Goal: Task Accomplishment & Management: Manage account settings

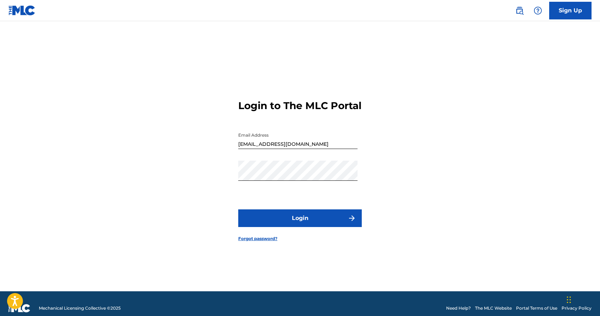
click at [301, 227] on button "Login" at bounding box center [300, 218] width 124 height 18
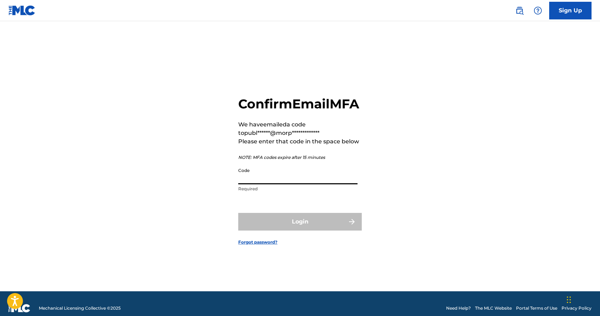
click at [273, 184] on input "Code" at bounding box center [297, 174] width 119 height 20
click at [232, 214] on div "**********" at bounding box center [300, 165] width 494 height 252
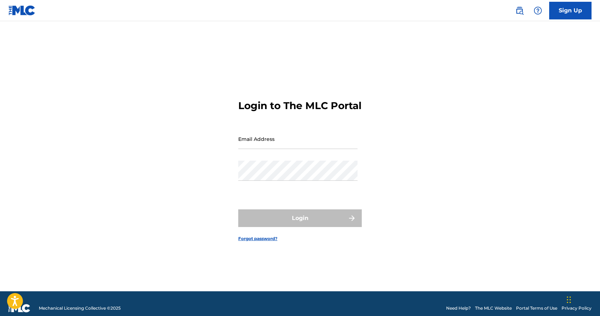
click at [264, 143] on input "Email Address" at bounding box center [297, 139] width 119 height 20
paste input "[EMAIL_ADDRESS][DOMAIN_NAME]"
type input "[EMAIL_ADDRESS][DOMAIN_NAME]"
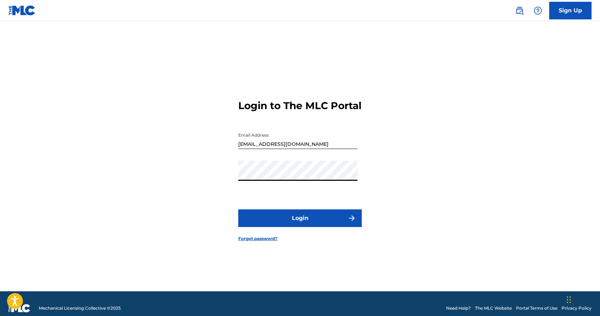
click at [271, 223] on button "Login" at bounding box center [300, 218] width 124 height 18
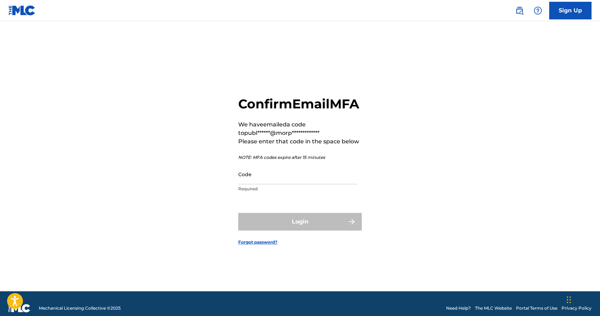
click at [453, 111] on div "**********" at bounding box center [300, 165] width 494 height 252
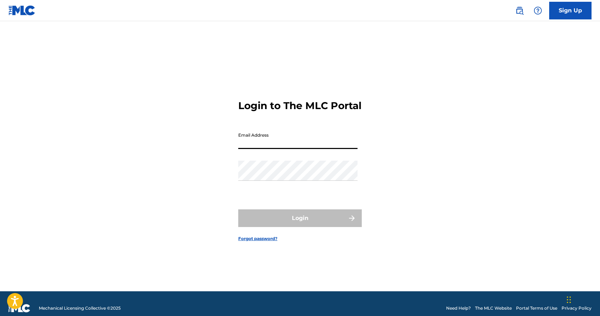
click at [257, 144] on input "Email Address" at bounding box center [297, 139] width 119 height 20
type input "publishing@morpherecords.com"
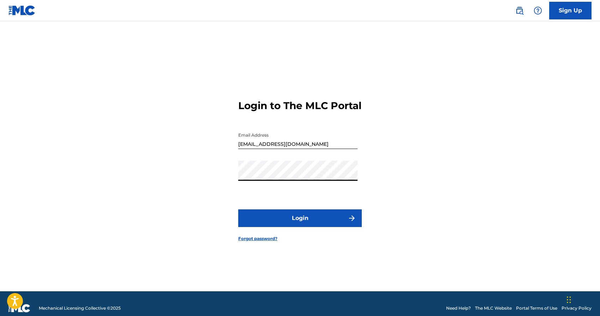
click at [293, 227] on button "Login" at bounding box center [300, 218] width 124 height 18
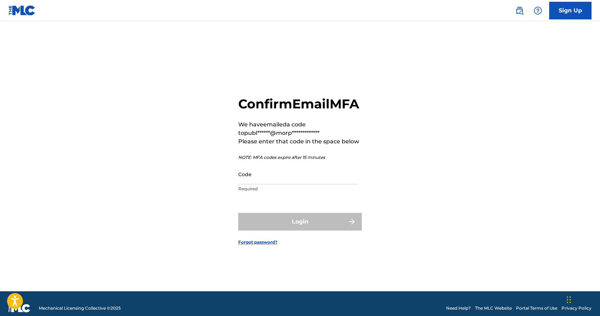
click at [263, 184] on input "Code" at bounding box center [297, 174] width 119 height 20
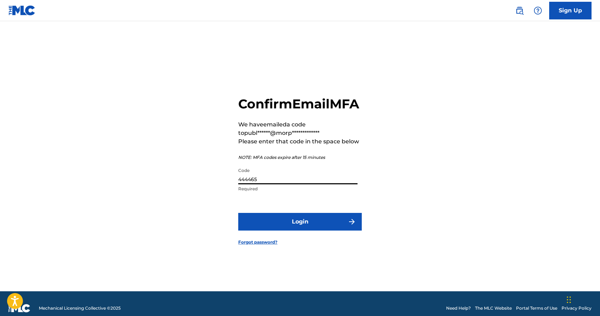
type input "444465"
click at [330, 231] on button "Login" at bounding box center [300, 222] width 124 height 18
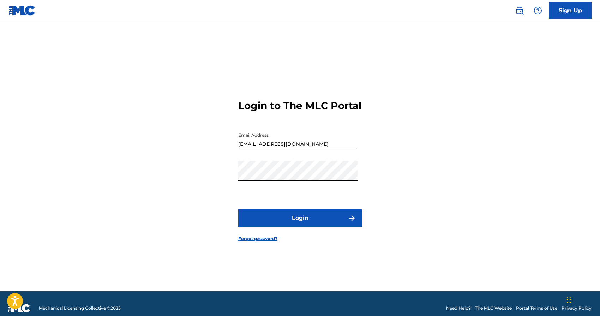
click at [275, 224] on button "Login" at bounding box center [300, 218] width 124 height 18
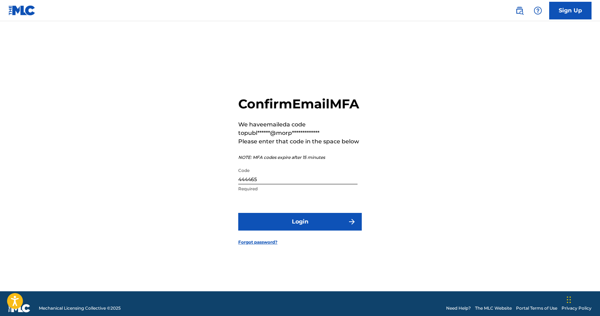
click at [270, 184] on input "444465" at bounding box center [297, 174] width 119 height 20
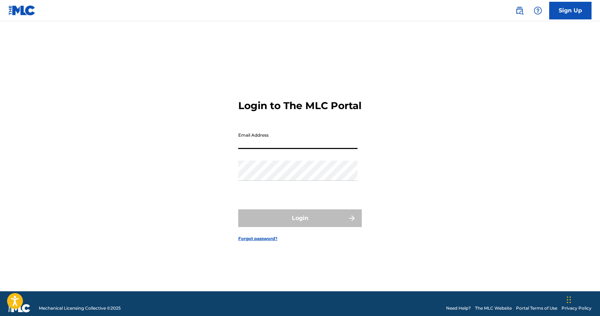
click at [283, 145] on input "Email Address" at bounding box center [297, 139] width 119 height 20
type input "publishing@morpherecords.com"
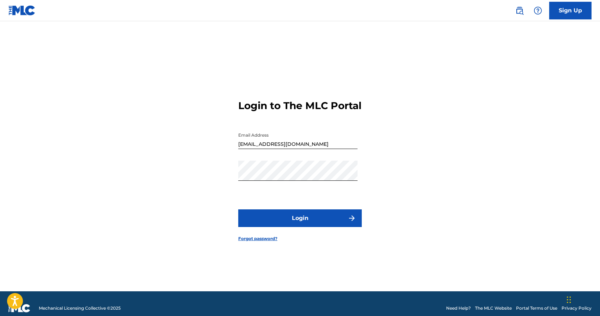
click at [289, 227] on button "Login" at bounding box center [300, 218] width 124 height 18
